Goal: Transaction & Acquisition: Purchase product/service

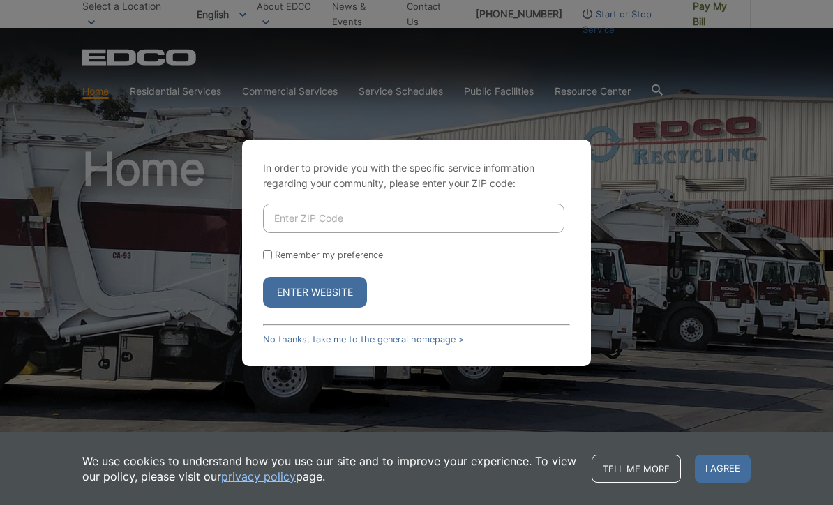
click at [471, 233] on input "Enter ZIP Code" at bounding box center [413, 218] width 301 height 29
type input "92078"
click at [274, 260] on div "Remember my preference" at bounding box center [416, 255] width 307 height 10
click at [335, 307] on button "Enter Website" at bounding box center [315, 292] width 104 height 31
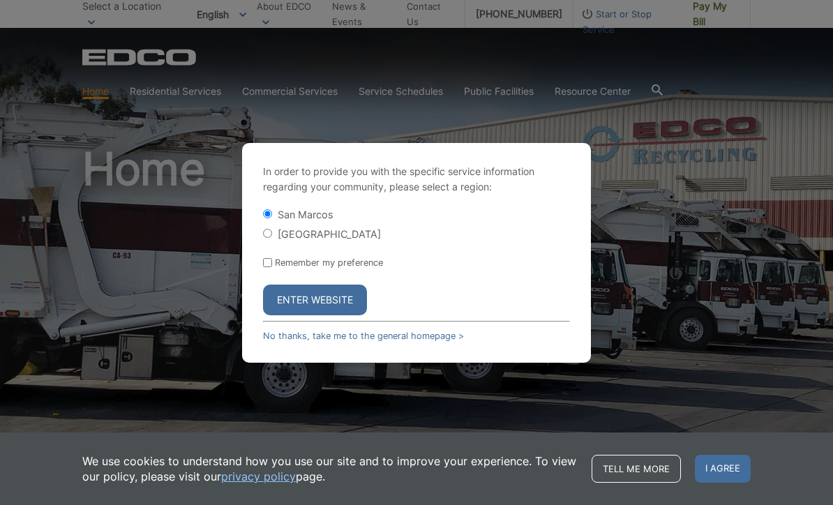
click at [284, 268] on label "Remember my preference" at bounding box center [329, 262] width 108 height 10
click at [272, 267] on input "Remember my preference" at bounding box center [267, 262] width 9 height 9
checkbox input "true"
click at [336, 315] on button "Enter Website" at bounding box center [315, 299] width 104 height 31
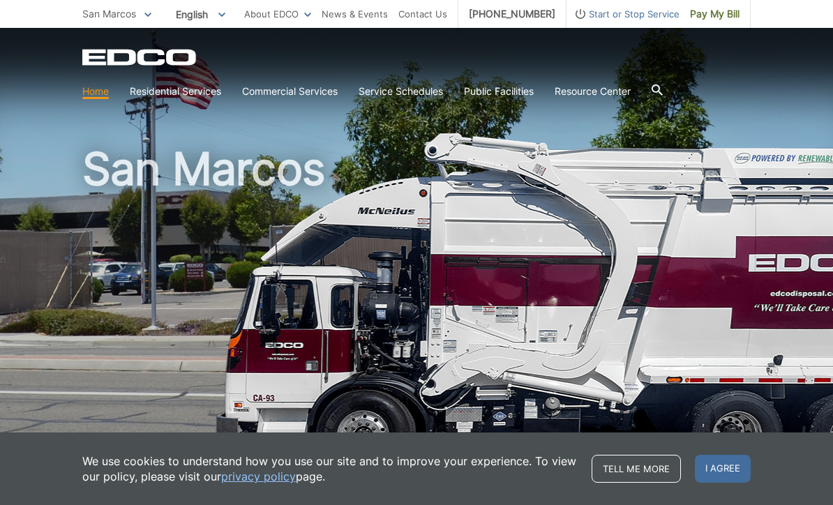
click at [473, 326] on h1 "San Marcos" at bounding box center [416, 299] width 668 height 306
click at [731, 11] on span "Pay My Bill" at bounding box center [715, 13] width 50 height 15
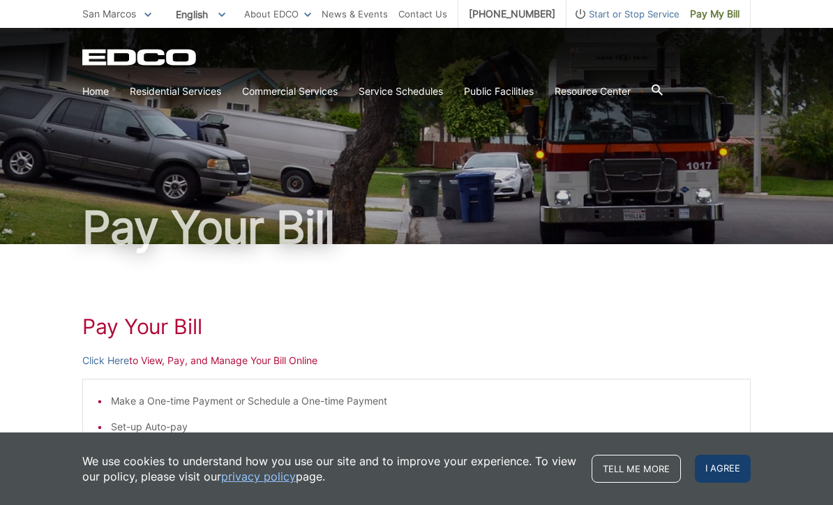
click at [728, 469] on span "I agree" at bounding box center [722, 469] width 56 height 28
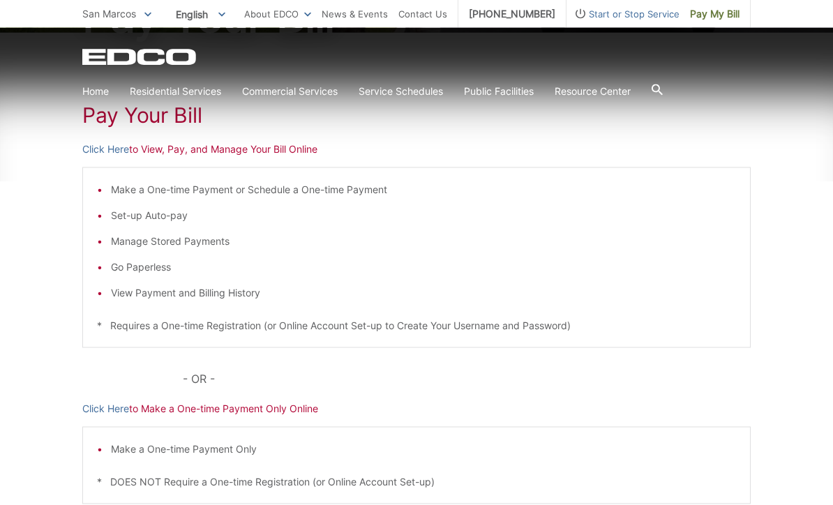
scroll to position [225, 0]
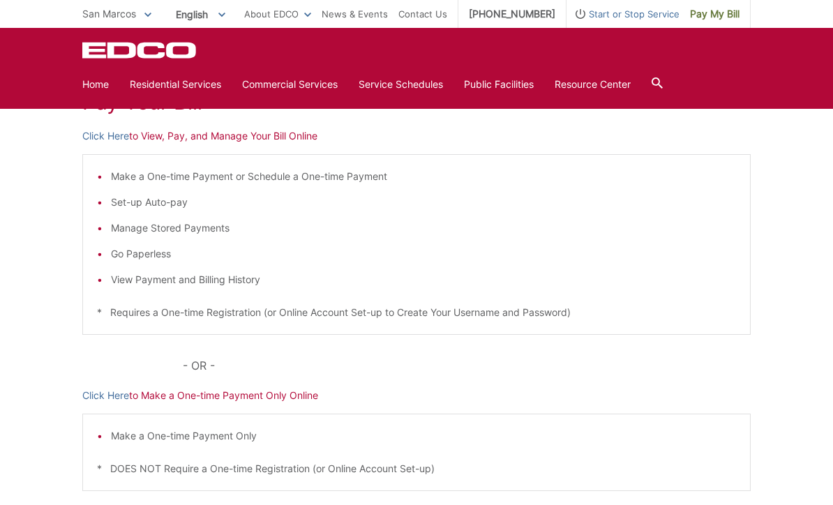
click at [209, 394] on p "Click Here to Make a One-time Payment Only Online" at bounding box center [416, 395] width 668 height 15
click at [220, 393] on p "Click Here to Make a One-time Payment Only Online" at bounding box center [416, 395] width 668 height 15
click at [105, 398] on link "Click Here" at bounding box center [105, 395] width 47 height 15
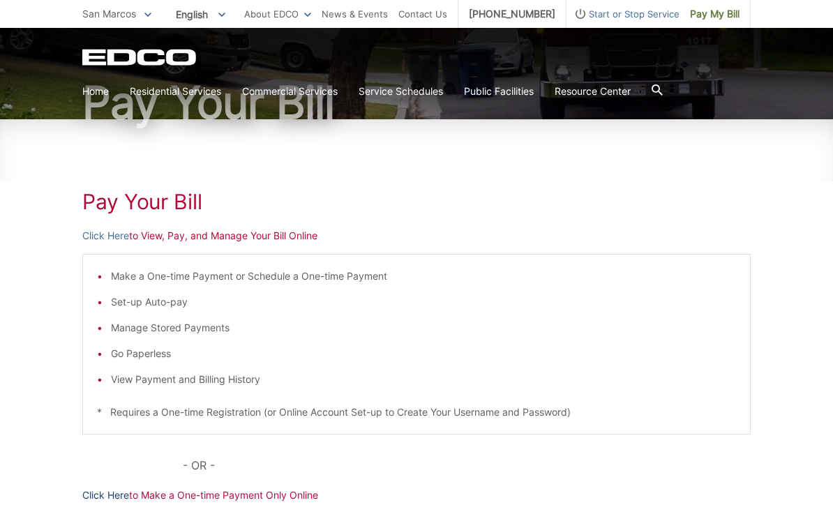
scroll to position [116, 0]
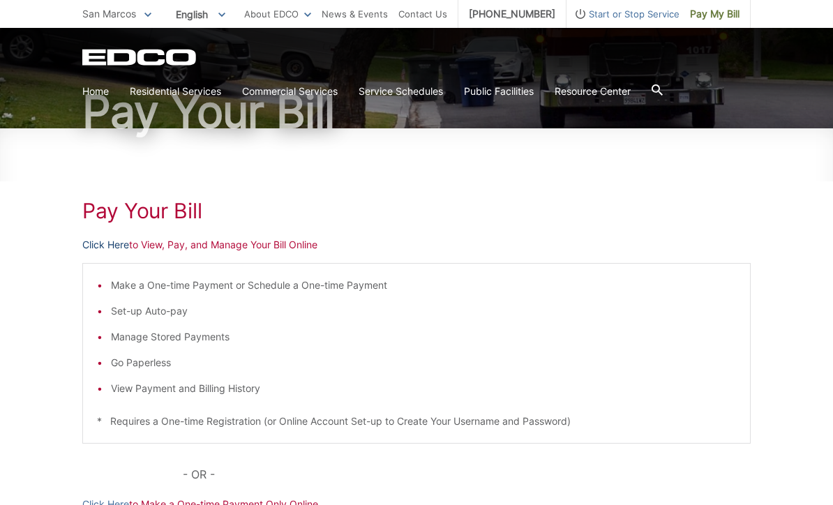
click at [112, 245] on link "Click Here" at bounding box center [105, 244] width 47 height 15
